Goal: Information Seeking & Learning: Learn about a topic

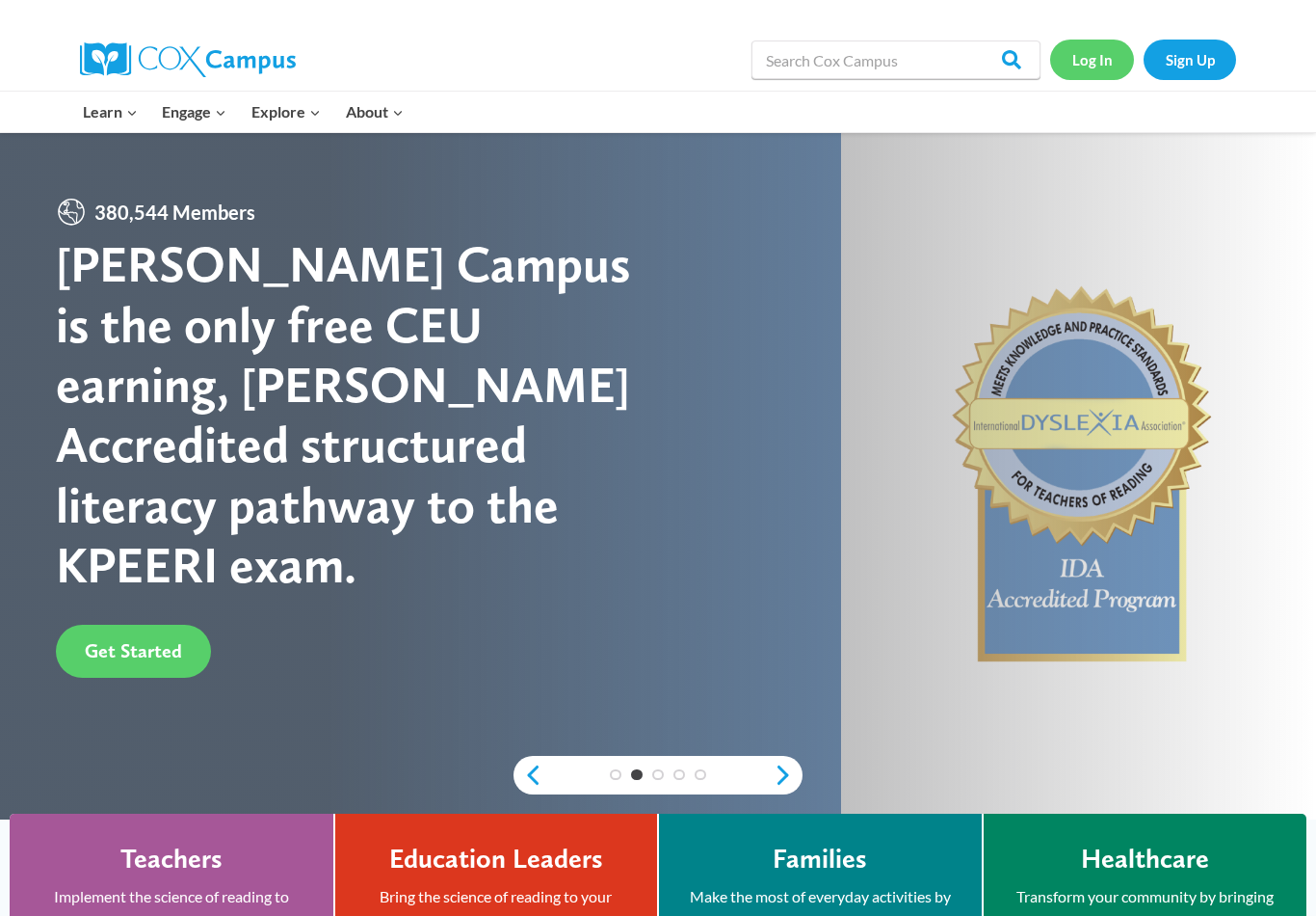
click at [1110, 57] on link "Log In" at bounding box center [1092, 59] width 84 height 40
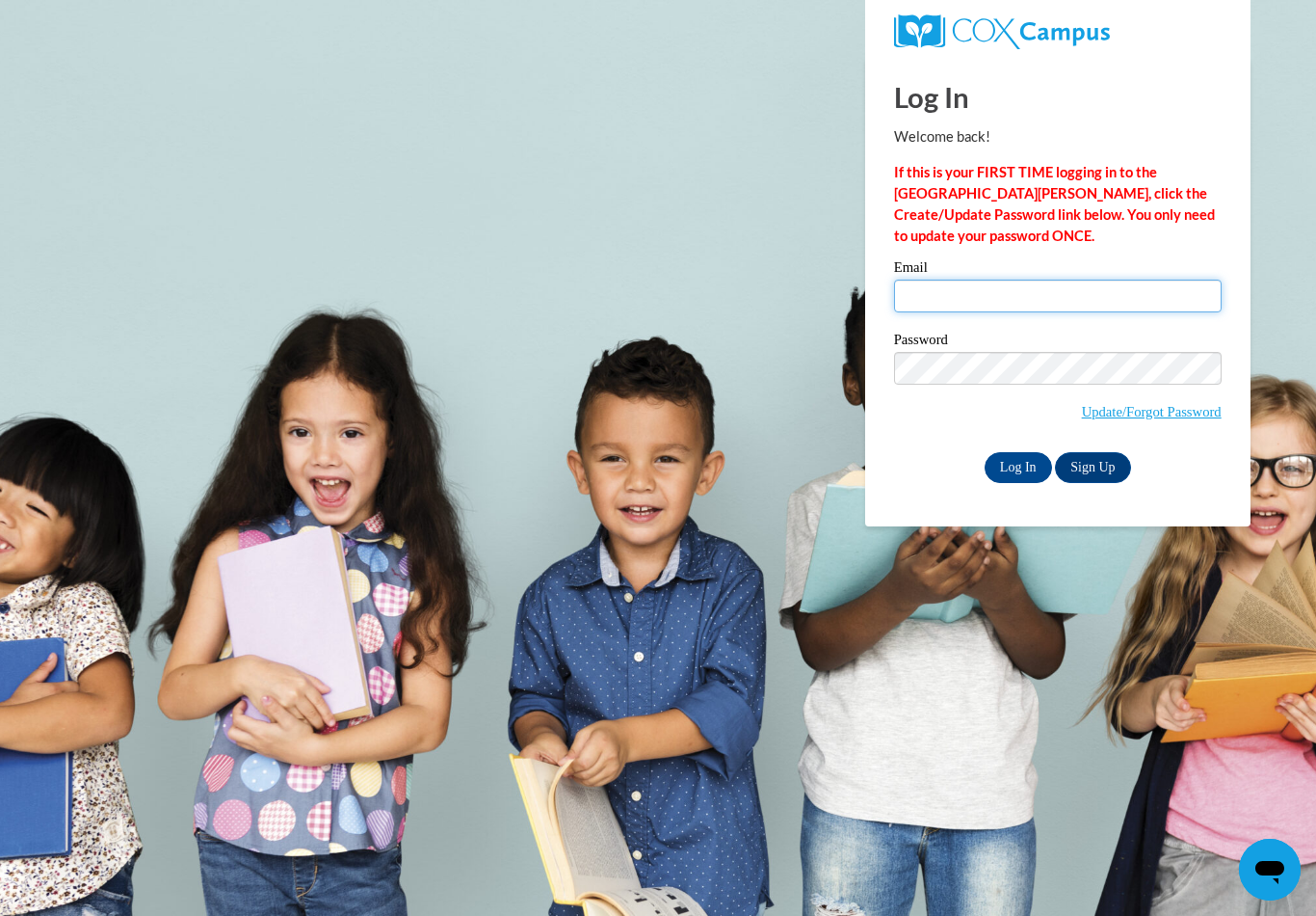
type input "[EMAIL_ADDRESS][DOMAIN_NAME]"
click at [1018, 466] on input "Log In" at bounding box center [1019, 468] width 67 height 31
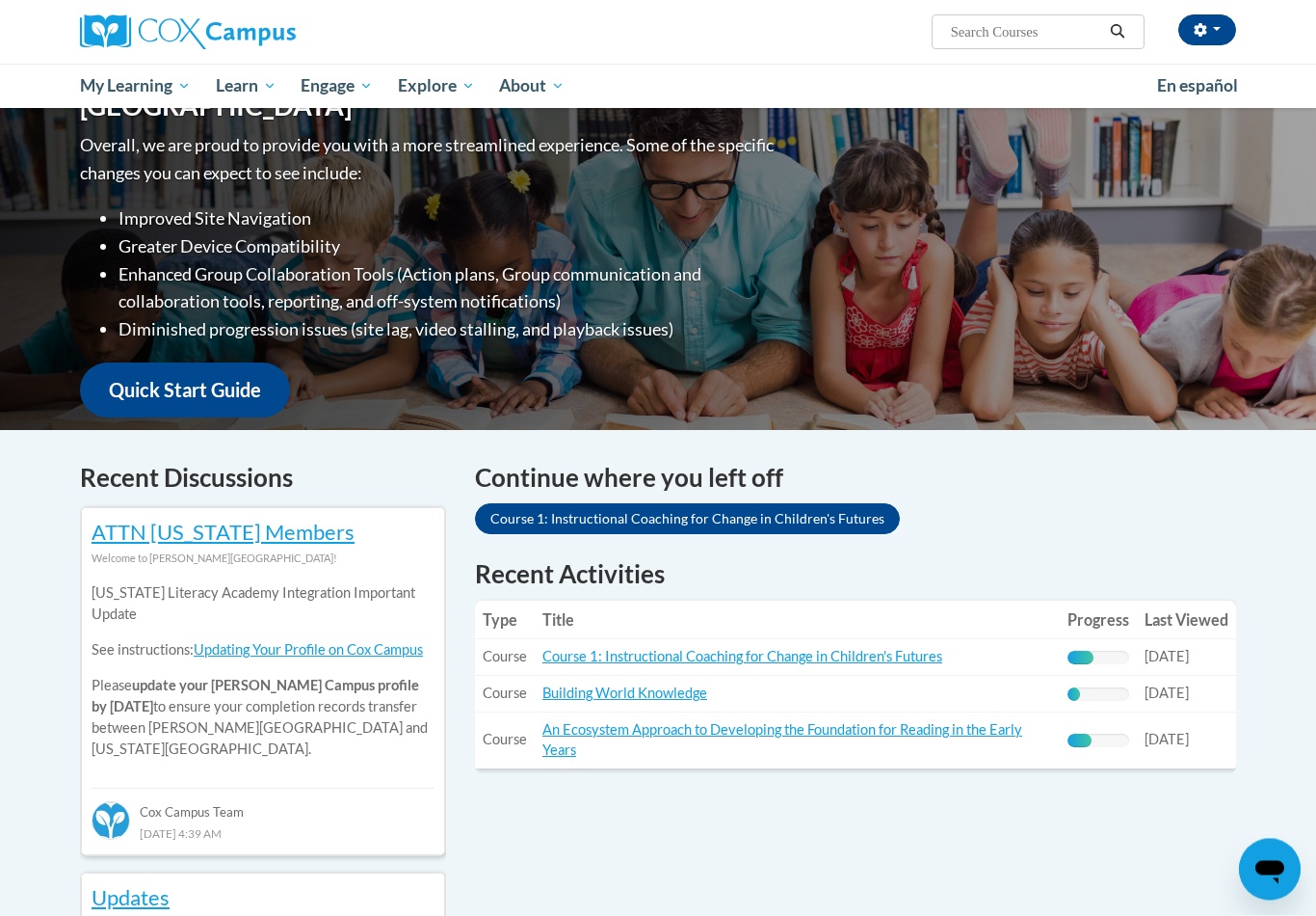
scroll to position [247, 0]
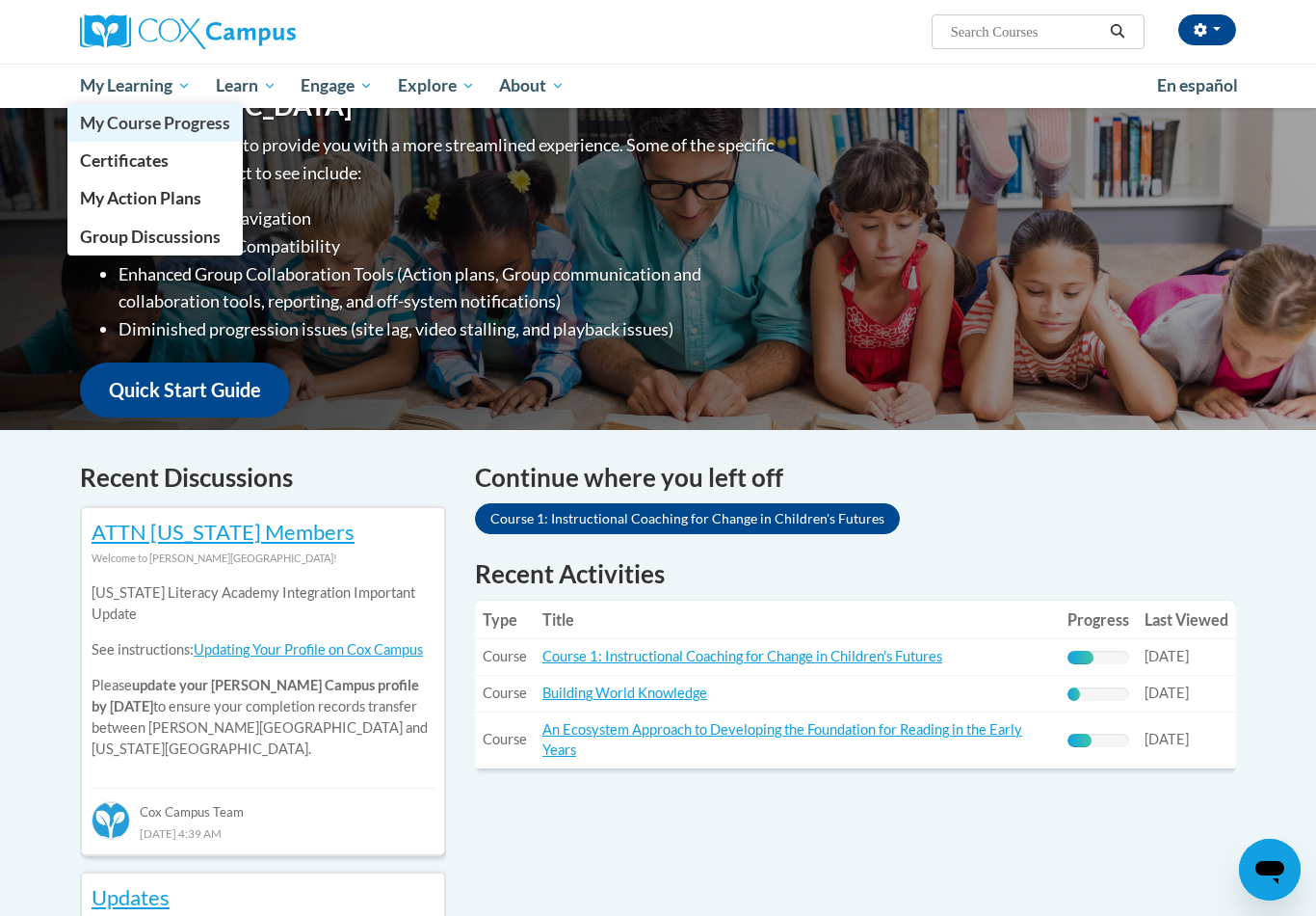
click at [122, 127] on span "My Course Progress" at bounding box center [155, 122] width 150 height 20
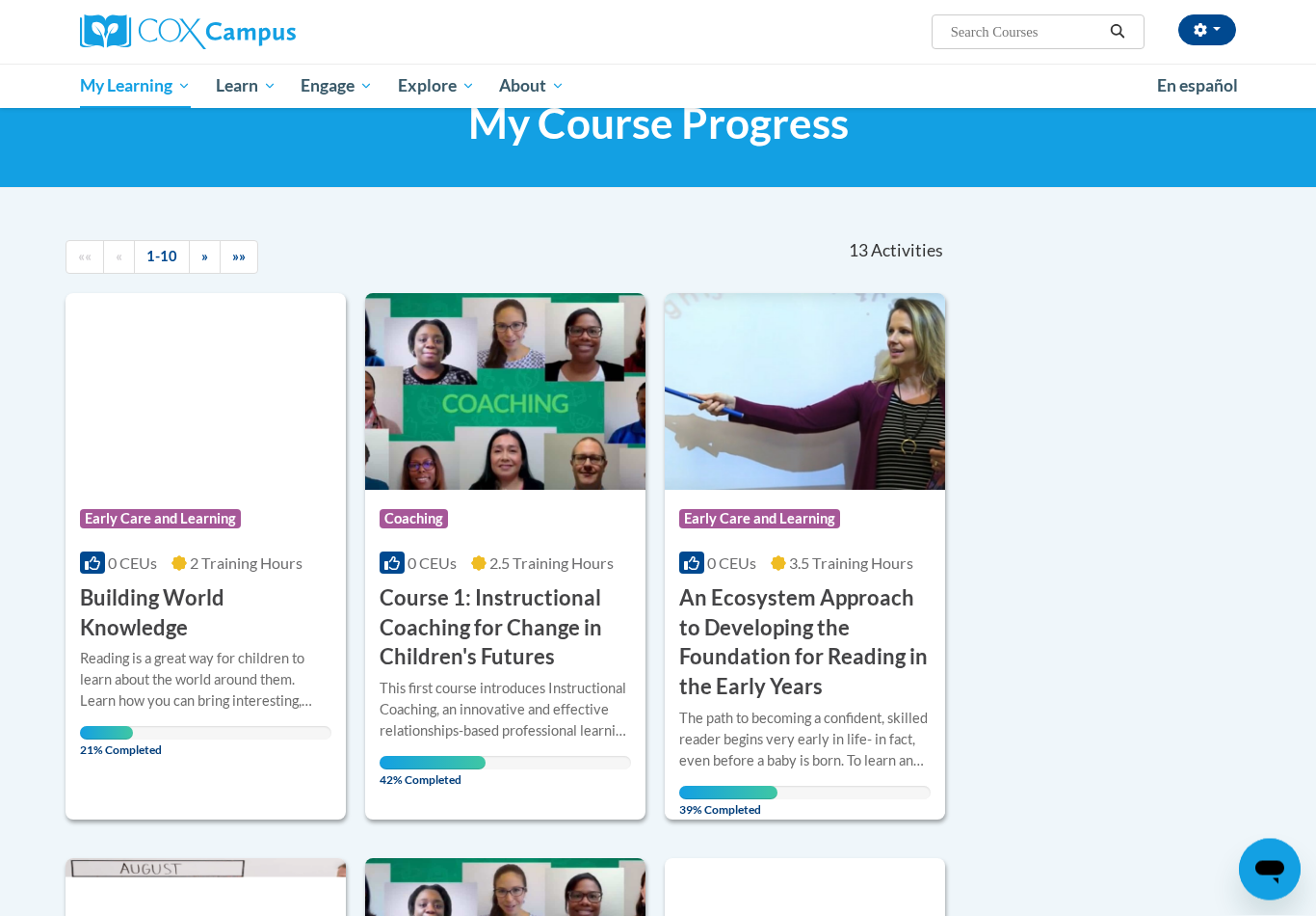
scroll to position [72, 0]
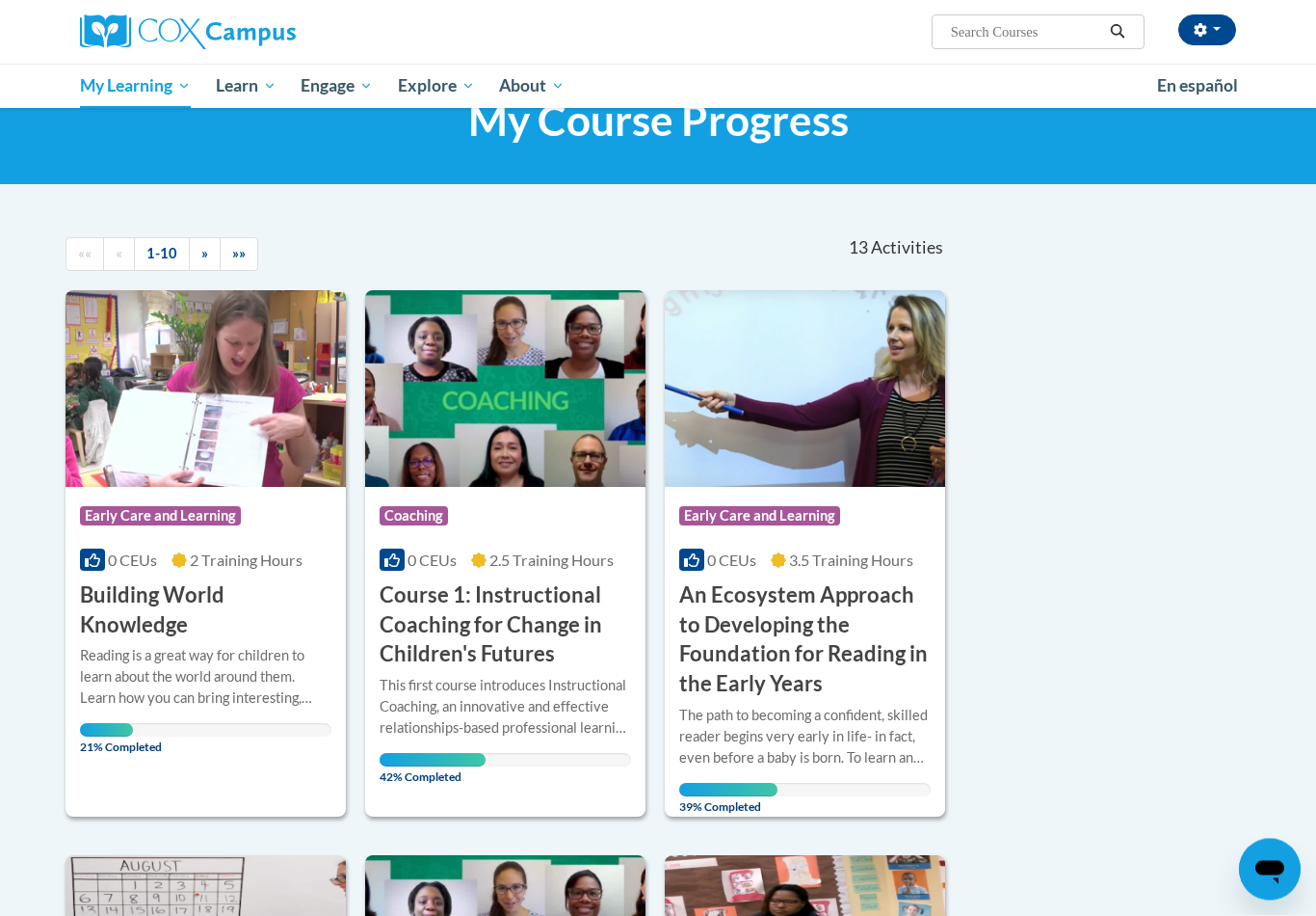
click at [424, 700] on div "This first course introduces Instructional Coaching, an innovative and effectiv…" at bounding box center [505, 708] width 252 height 64
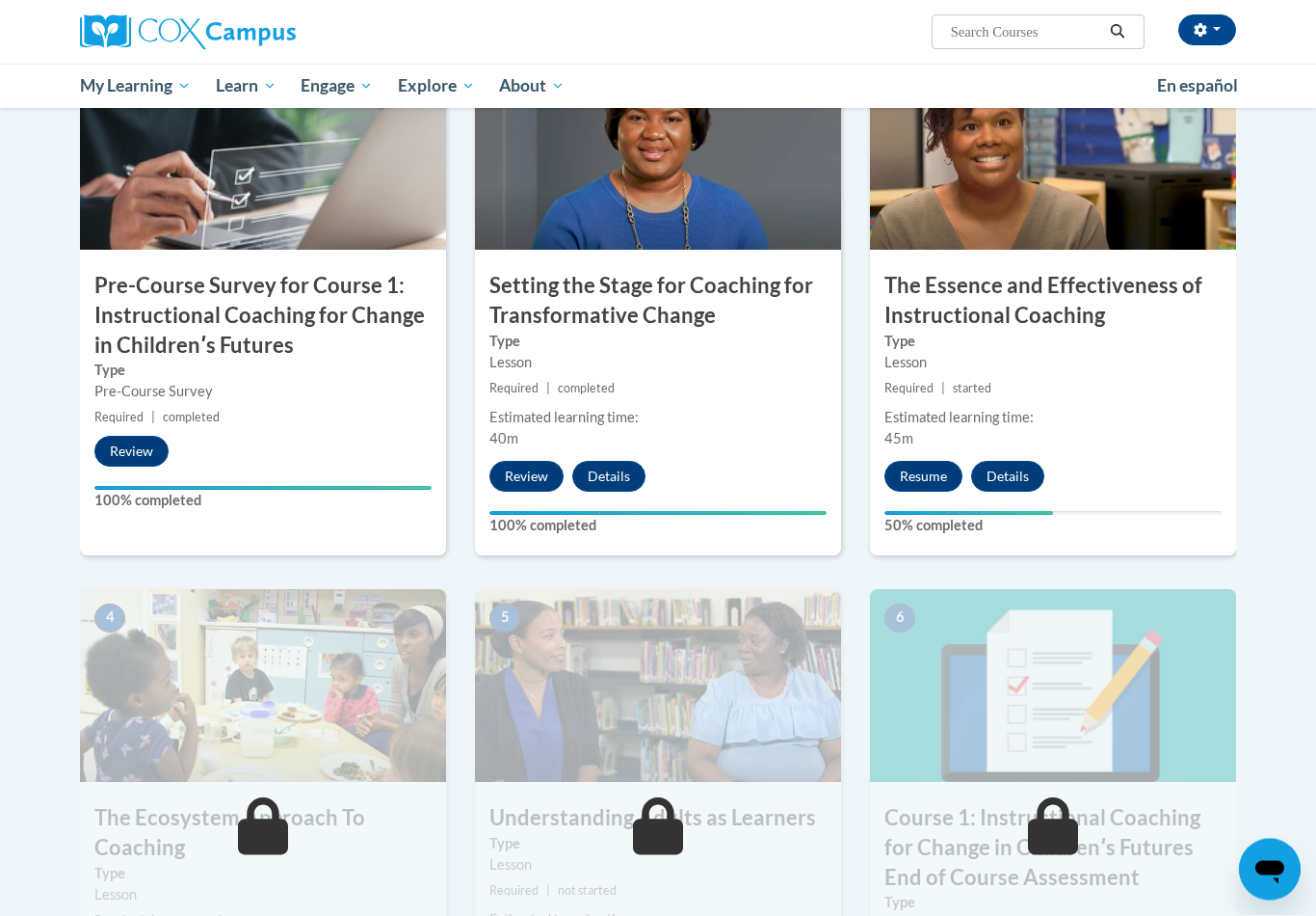
scroll to position [492, 0]
click at [914, 465] on button "Resume" at bounding box center [924, 476] width 78 height 31
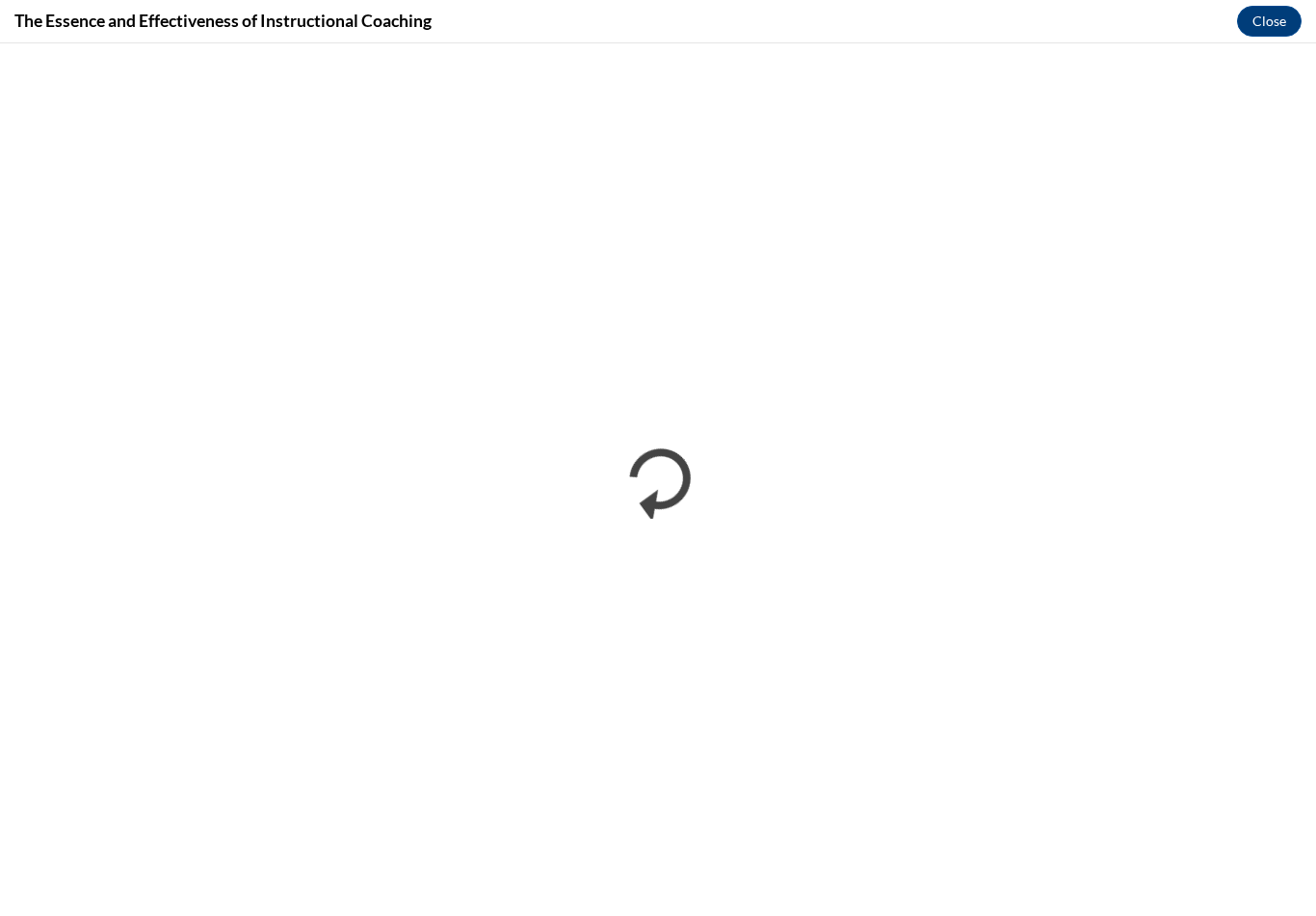
scroll to position [522, 0]
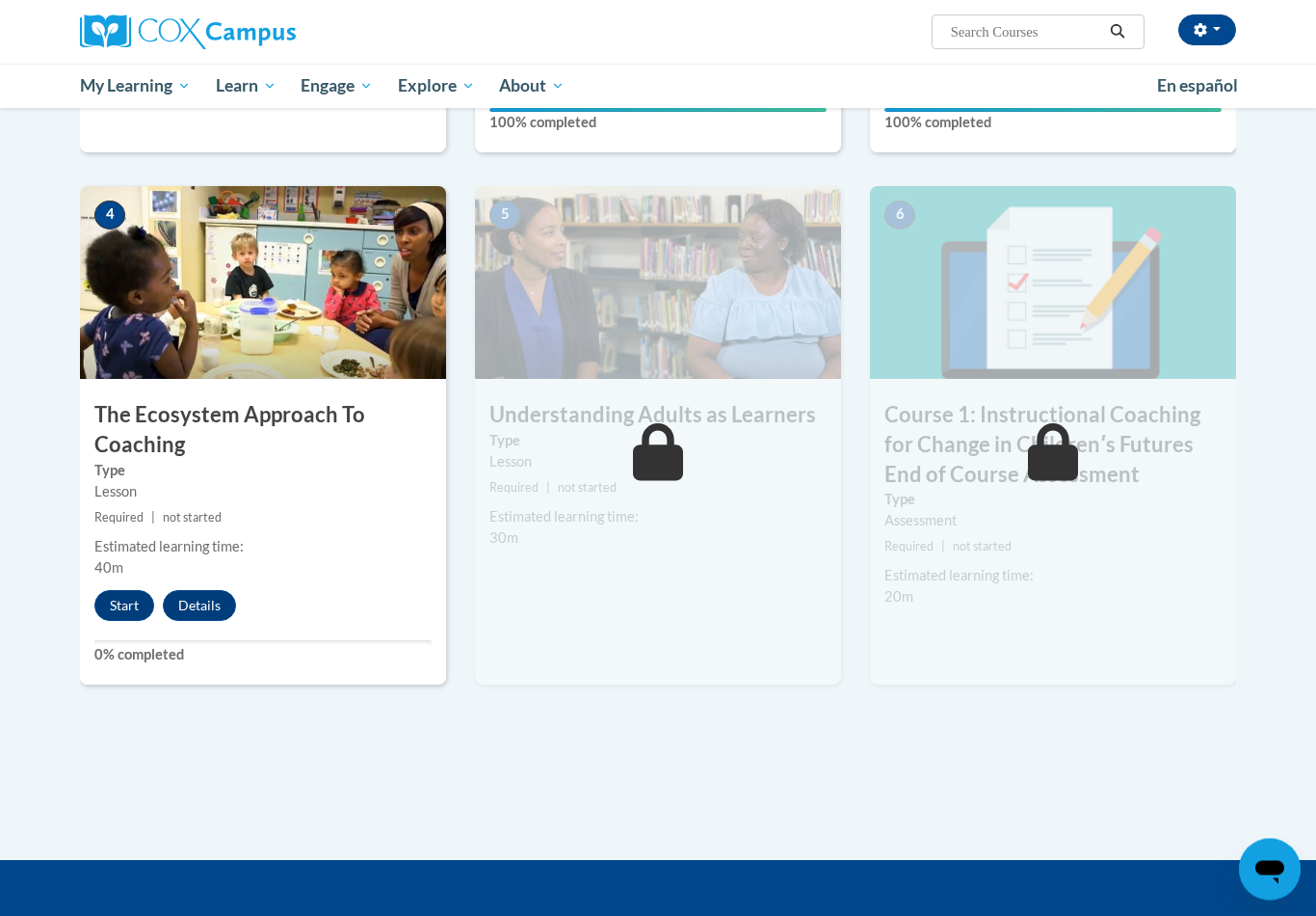
scroll to position [893, 0]
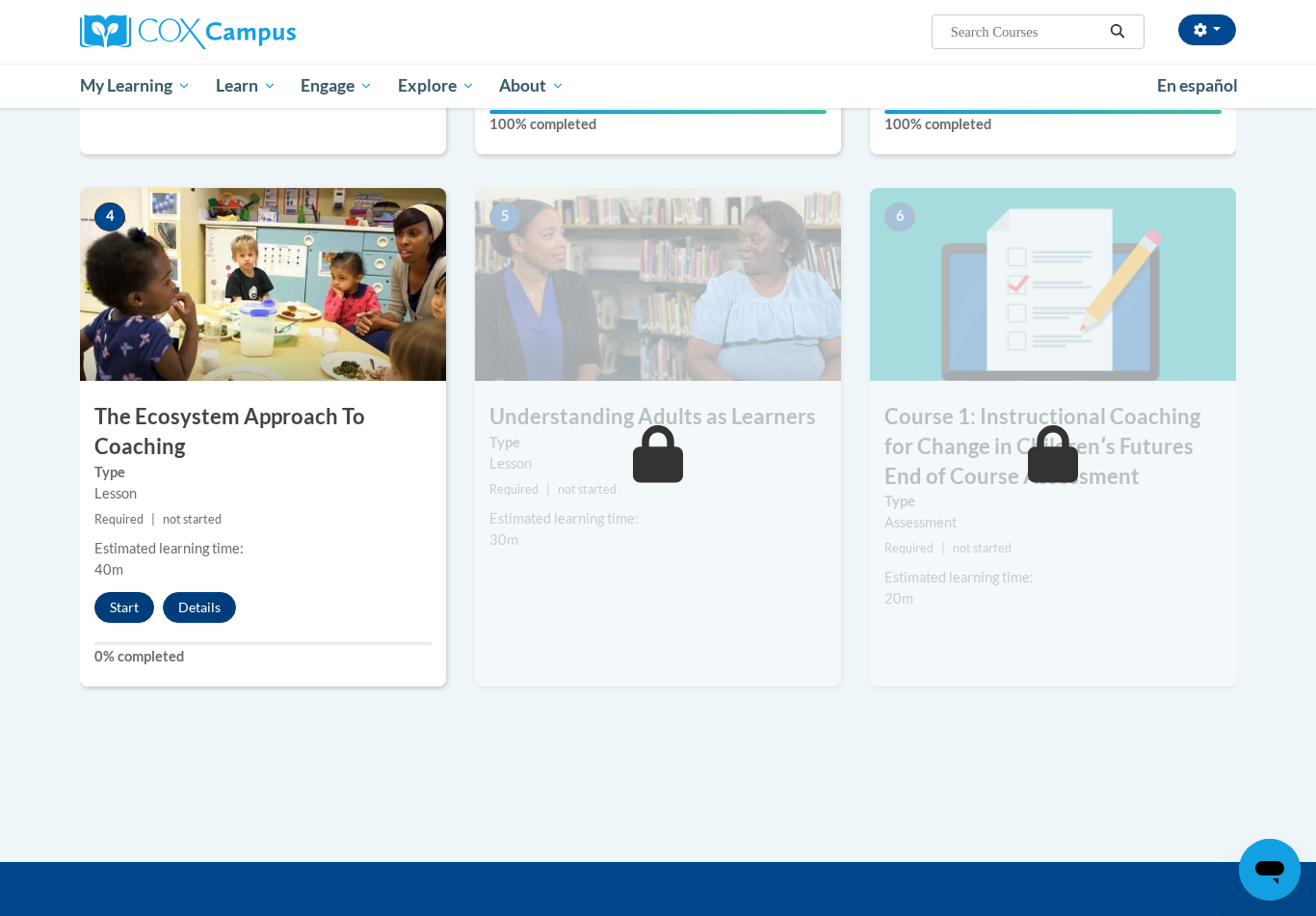
click at [124, 600] on button "Start" at bounding box center [124, 607] width 60 height 31
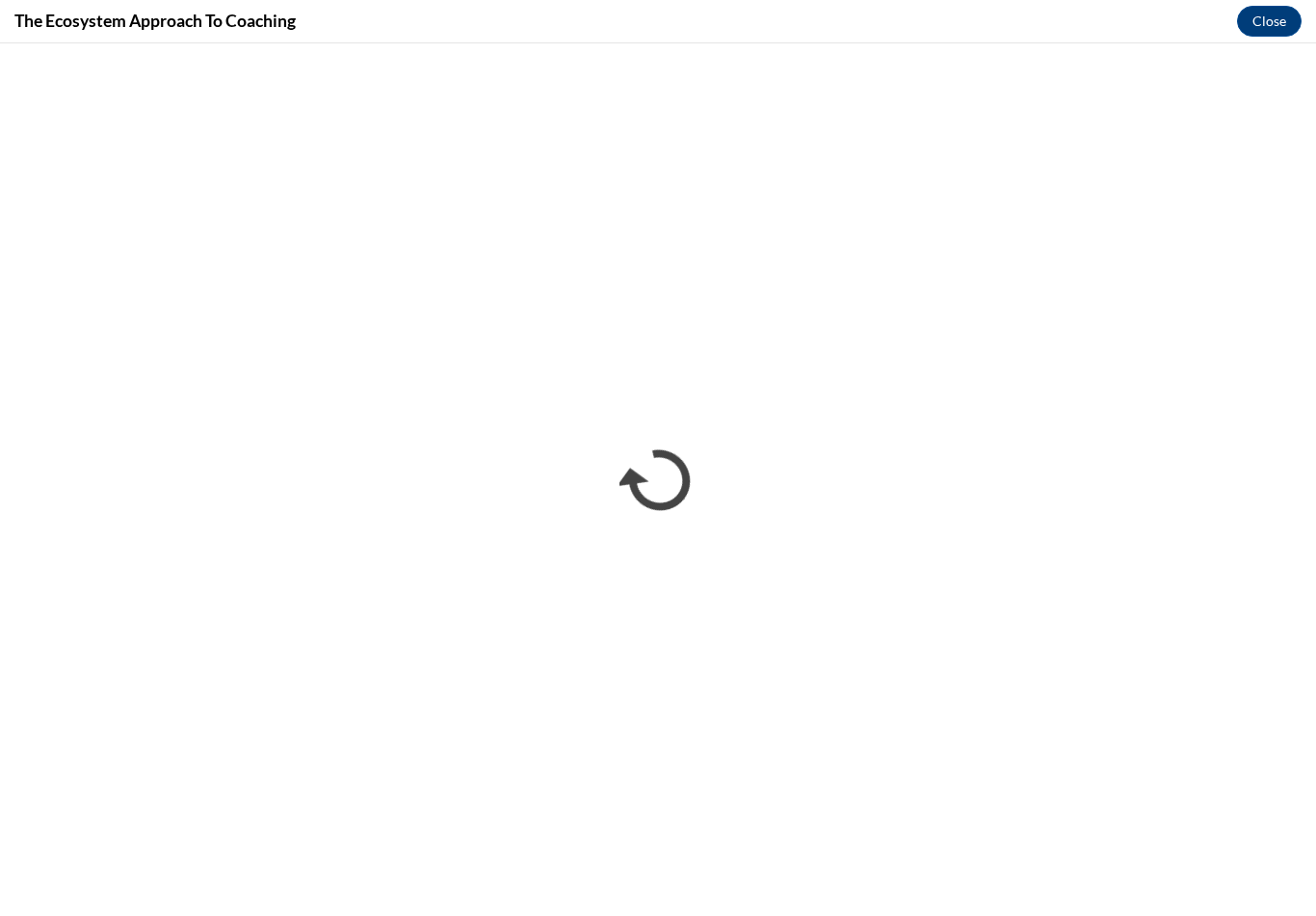
scroll to position [0, 0]
